Goal: Book appointment/travel/reservation

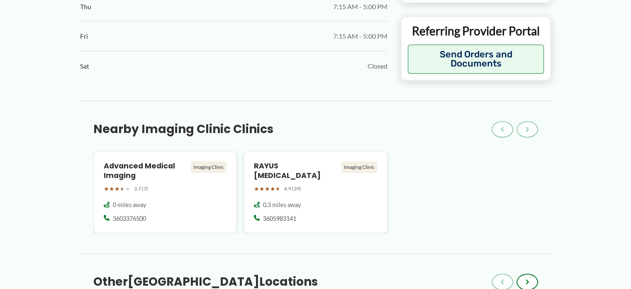
scroll to position [637, 0]
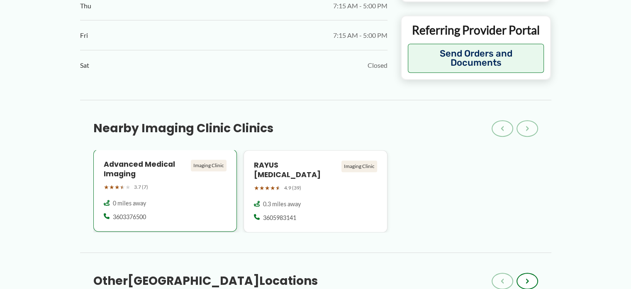
click at [216, 159] on div "Imaging Clinic" at bounding box center [209, 165] width 36 height 12
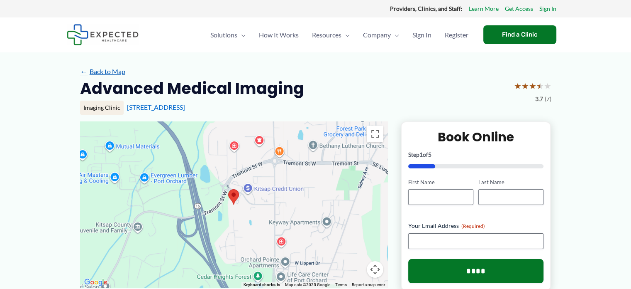
click at [108, 71] on link "← Back to Map" at bounding box center [102, 71] width 45 height 12
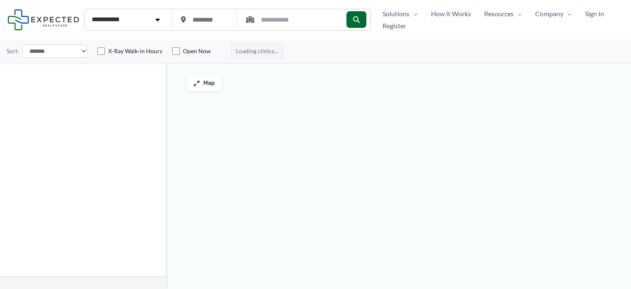
type input "*****"
